Goal: Task Accomplishment & Management: Use online tool/utility

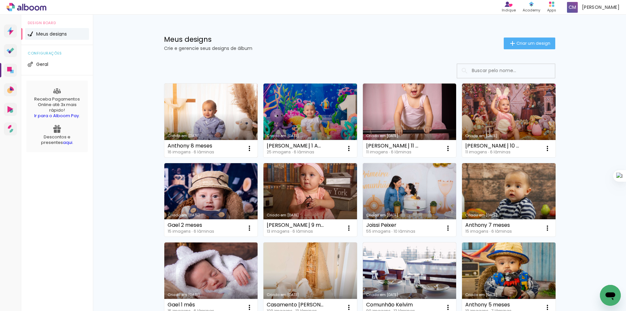
click at [235, 120] on link "Criado em [DATE]" at bounding box center [211, 121] width 94 height 74
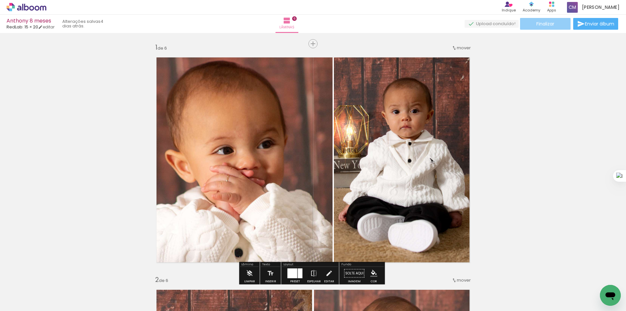
click at [546, 28] on paper-button "Finalizar" at bounding box center [545, 24] width 51 height 12
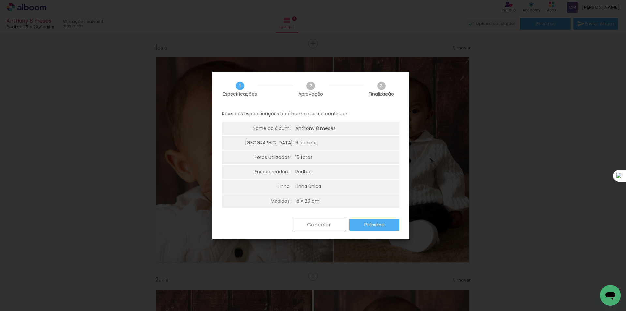
click at [0, 0] on slot "Próximo" at bounding box center [0, 0] width 0 height 0
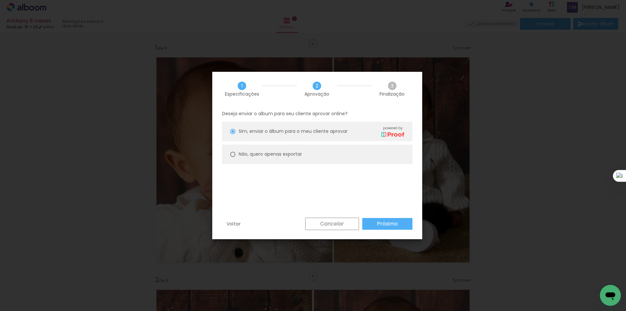
click at [0, 0] on slot "Não, quero apenas exportar" at bounding box center [0, 0] width 0 height 0
type paper-radio-button "on"
click at [0, 0] on slot "Próximo" at bounding box center [0, 0] width 0 height 0
type input "Alta, 300 DPI"
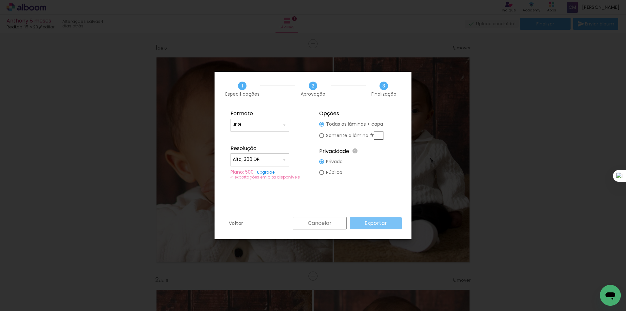
click at [390, 223] on paper-button "Exportar" at bounding box center [376, 223] width 52 height 12
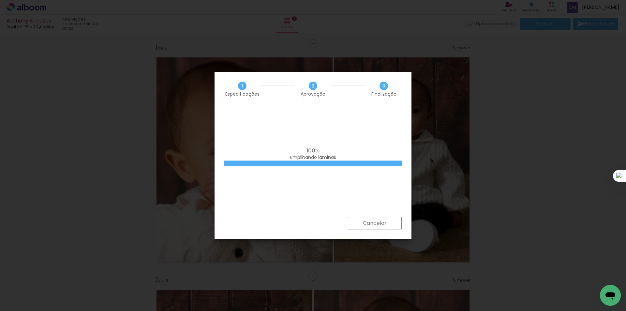
click at [456, 31] on iron-overlay-backdrop at bounding box center [313, 155] width 626 height 311
click at [565, 112] on iron-overlay-backdrop at bounding box center [313, 155] width 626 height 311
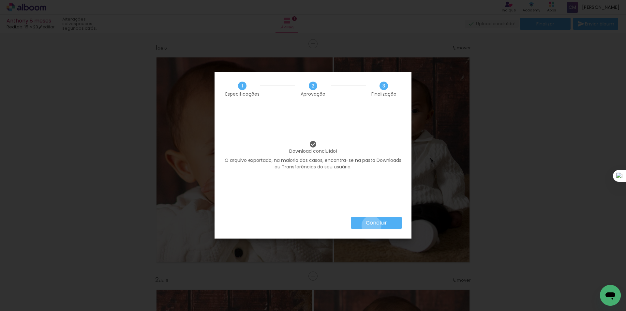
click at [0, 0] on slot "Concluir" at bounding box center [0, 0] width 0 height 0
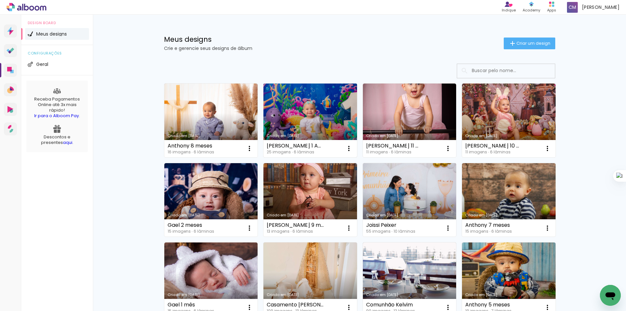
click at [300, 116] on link "Criado em [DATE]" at bounding box center [311, 121] width 94 height 74
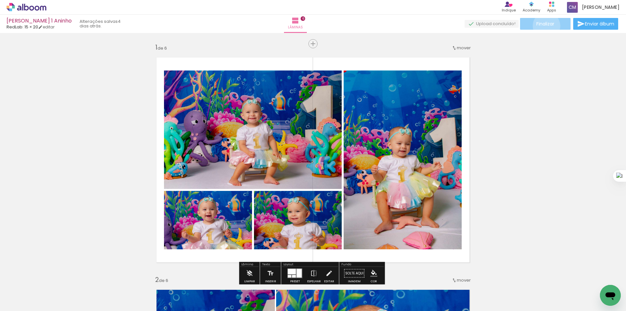
click at [546, 26] on span "Finalizar" at bounding box center [546, 24] width 18 height 5
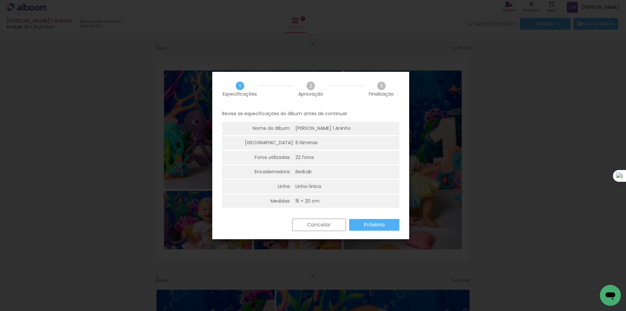
click at [0, 0] on slot "Próximo" at bounding box center [0, 0] width 0 height 0
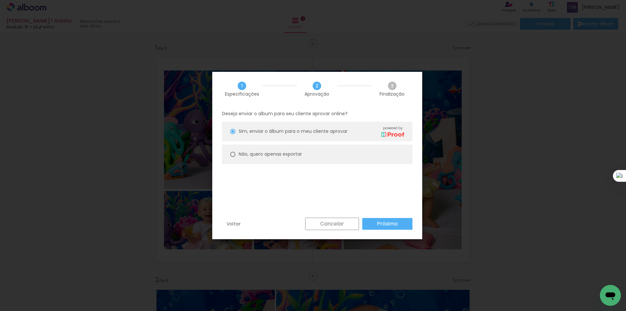
click at [0, 0] on slot "Não, quero apenas exportar" at bounding box center [0, 0] width 0 height 0
type paper-radio-button "on"
click at [404, 223] on paper-button "Próximo" at bounding box center [387, 224] width 50 height 12
type input "Alta, 300 DPI"
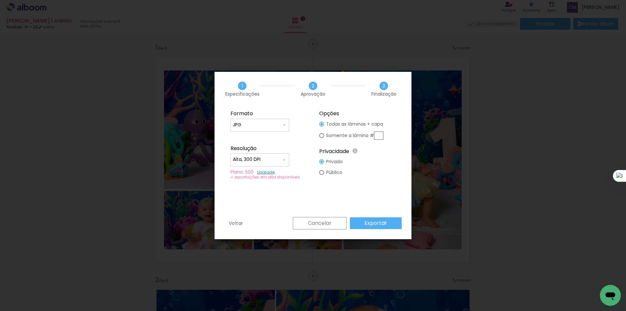
click at [0, 0] on slot "Exportar" at bounding box center [0, 0] width 0 height 0
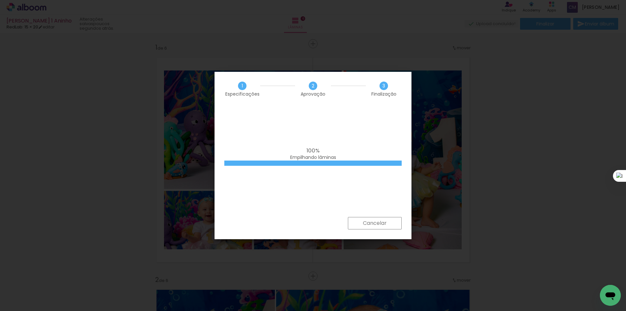
drag, startPoint x: 328, startPoint y: 77, endPoint x: 428, endPoint y: 48, distance: 104.0
click at [427, 48] on body "link( href="../../bower_components/polymer/polymer.html" rel="import" ) picture…" at bounding box center [313, 155] width 626 height 311
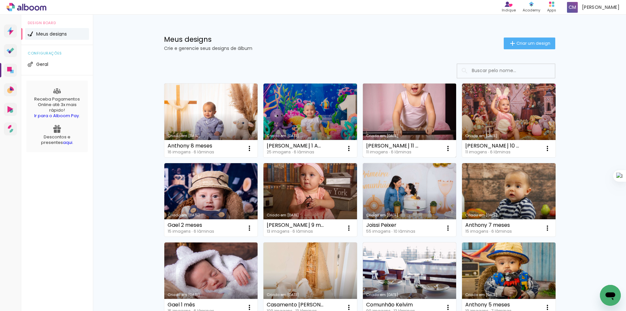
click at [409, 120] on link "Criado em [DATE]" at bounding box center [410, 121] width 94 height 74
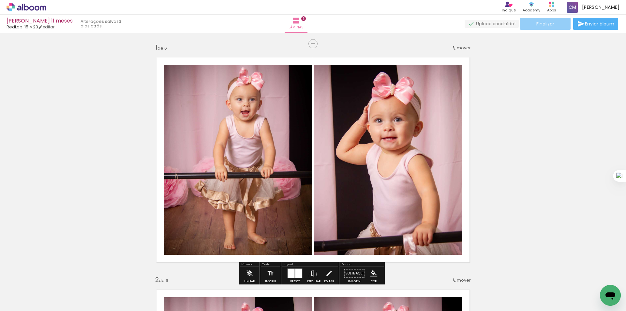
click at [549, 23] on span "Finalizar" at bounding box center [546, 24] width 18 height 5
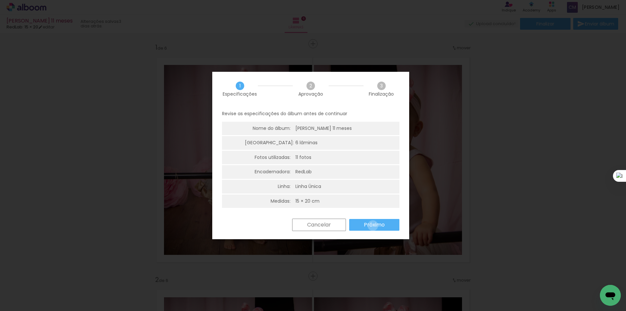
click at [0, 0] on slot "Próximo" at bounding box center [0, 0] width 0 height 0
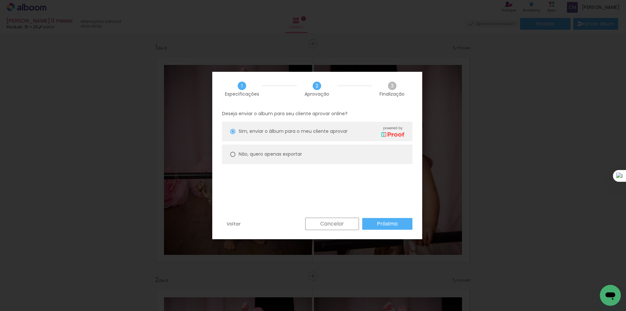
click at [291, 160] on paper-radio-button "Não, quero apenas exportar" at bounding box center [317, 155] width 191 height 20
type paper-radio-button "on"
click at [377, 230] on div "Cancelar Próximo" at bounding box center [357, 224] width 111 height 12
click at [0, 0] on slot "Próximo" at bounding box center [0, 0] width 0 height 0
type input "Alta, 300 DPI"
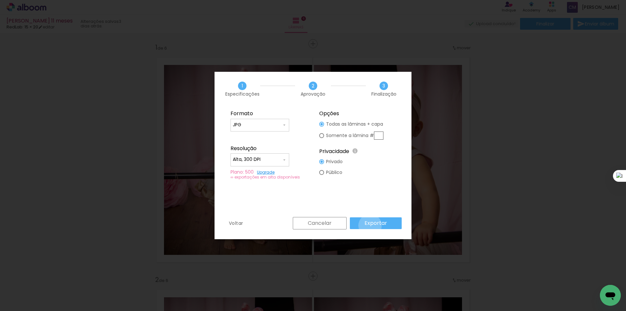
click at [0, 0] on slot "Exportar" at bounding box center [0, 0] width 0 height 0
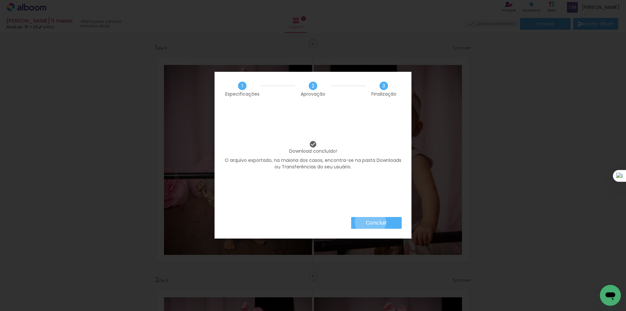
click at [0, 0] on slot "Concluir" at bounding box center [0, 0] width 0 height 0
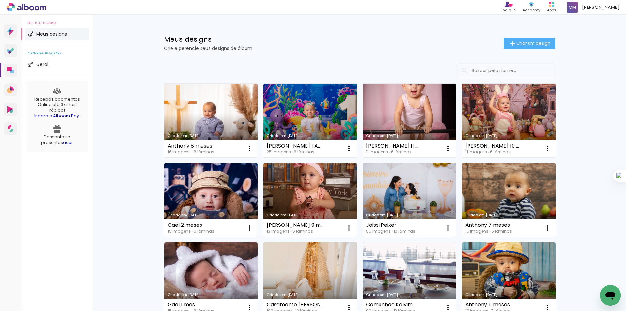
click at [499, 117] on link "Criado em [DATE]" at bounding box center [509, 121] width 94 height 74
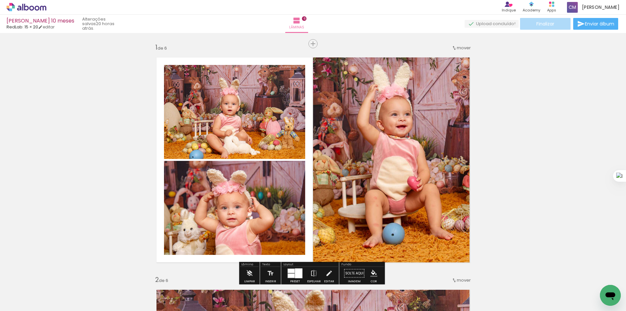
click at [541, 23] on span "Finalizar" at bounding box center [546, 24] width 18 height 5
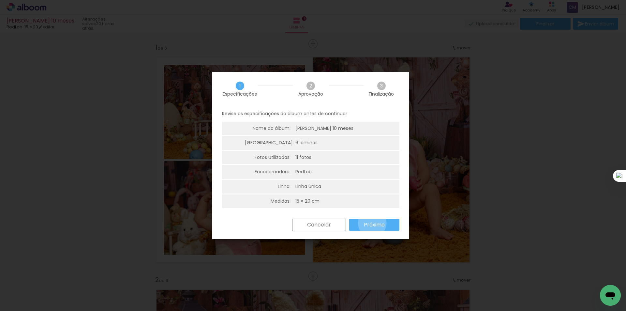
click at [0, 0] on slot "Próximo" at bounding box center [0, 0] width 0 height 0
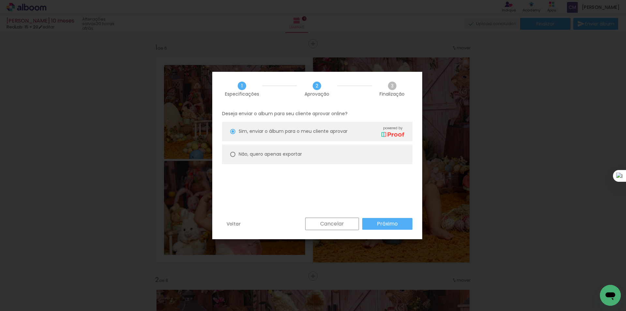
click at [325, 151] on paper-radio-button "Não, quero apenas exportar" at bounding box center [317, 155] width 191 height 20
type paper-radio-button "on"
click at [0, 0] on slot "Próximo" at bounding box center [0, 0] width 0 height 0
type input "Alta, 300 DPI"
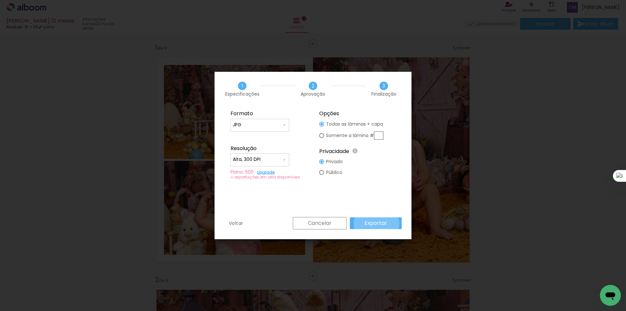
click at [0, 0] on slot "Exportar" at bounding box center [0, 0] width 0 height 0
